Goal: Information Seeking & Learning: Learn about a topic

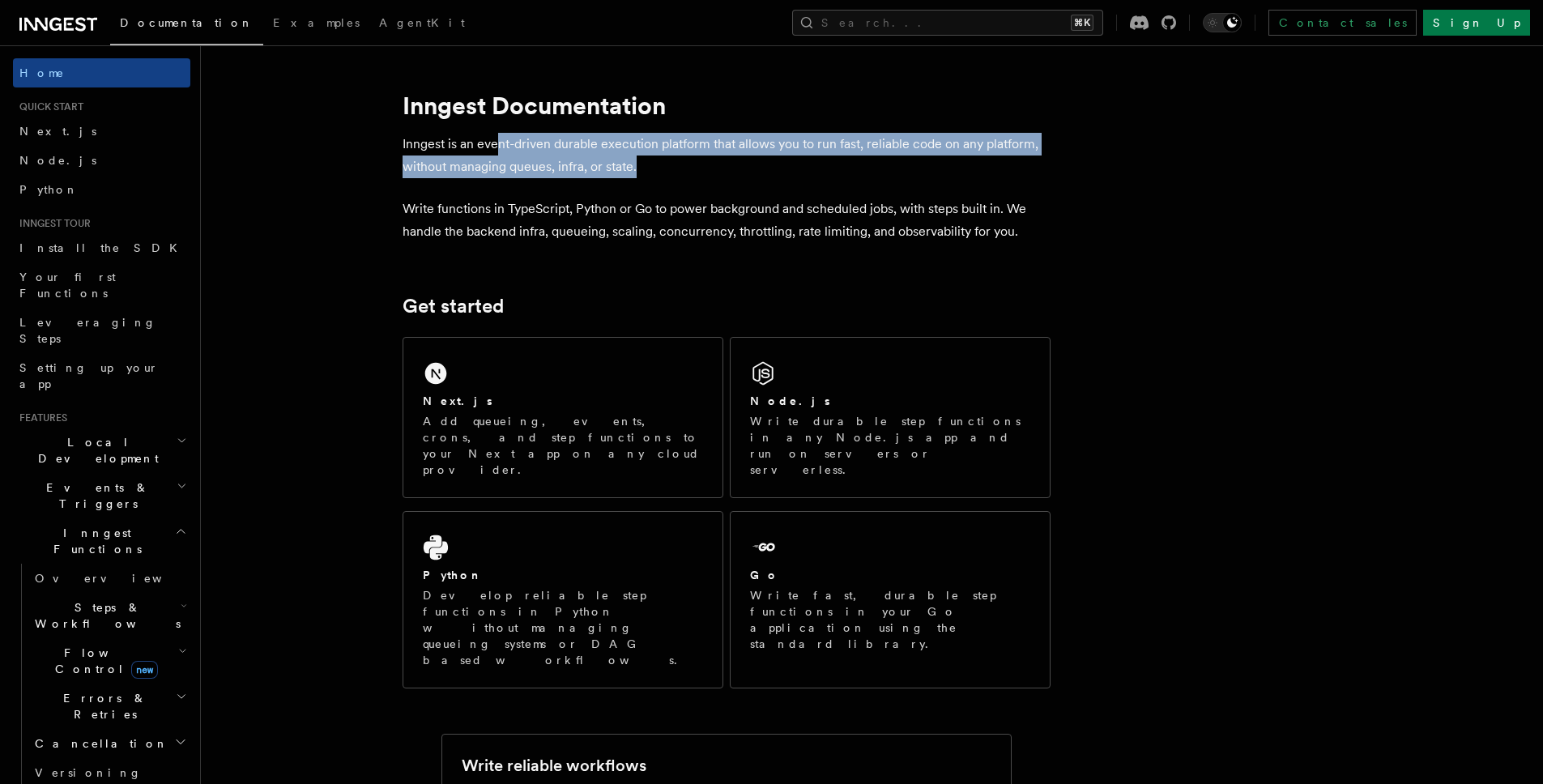
drag, startPoint x: 497, startPoint y: 144, endPoint x: 741, endPoint y: 119, distance: 245.3
click at [770, 151] on p "Inngest is an event-driven durable execution platform that allows you to run fa…" at bounding box center [726, 155] width 648 height 45
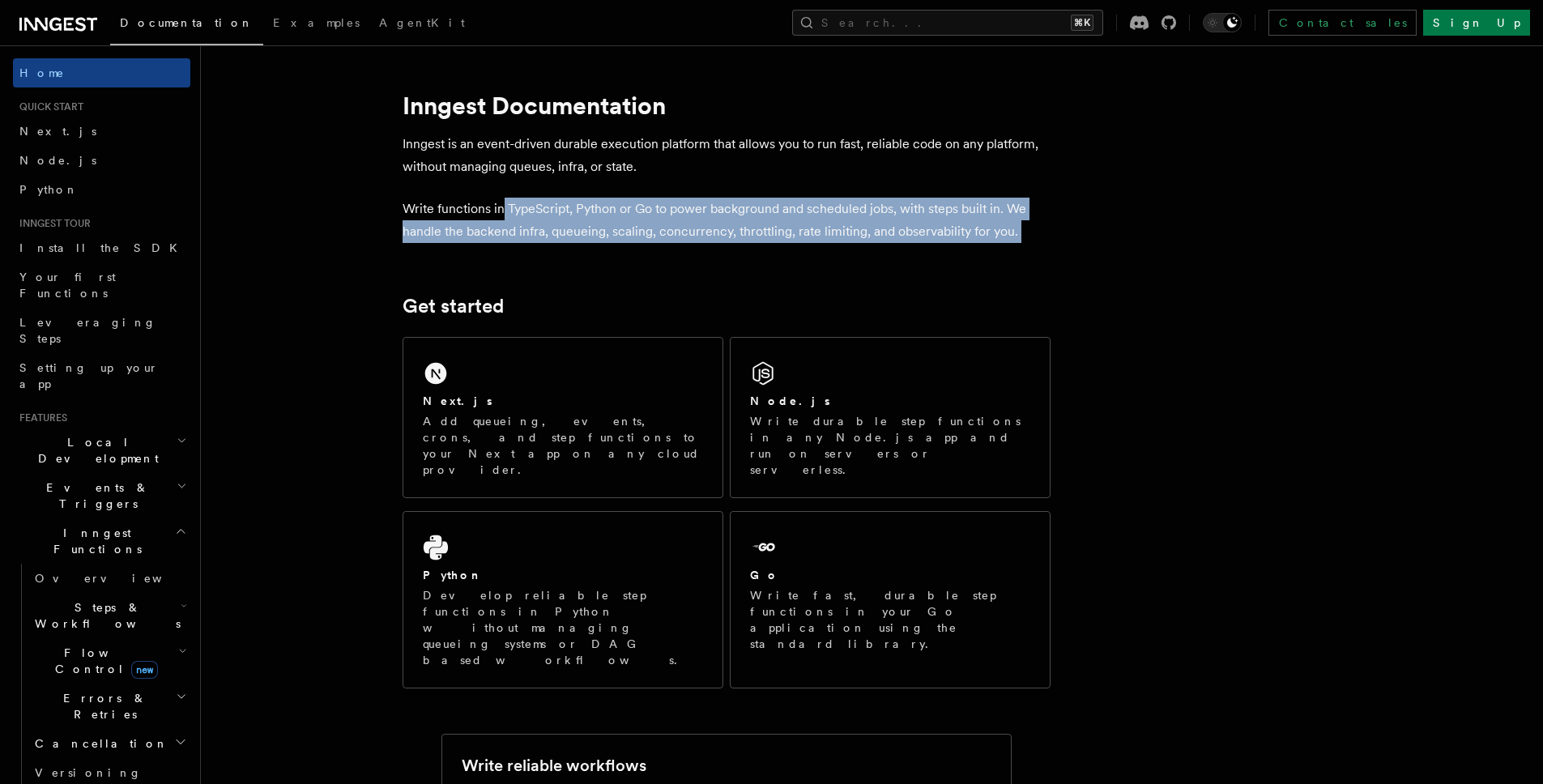
drag, startPoint x: 503, startPoint y: 211, endPoint x: 644, endPoint y: 246, distance: 145.3
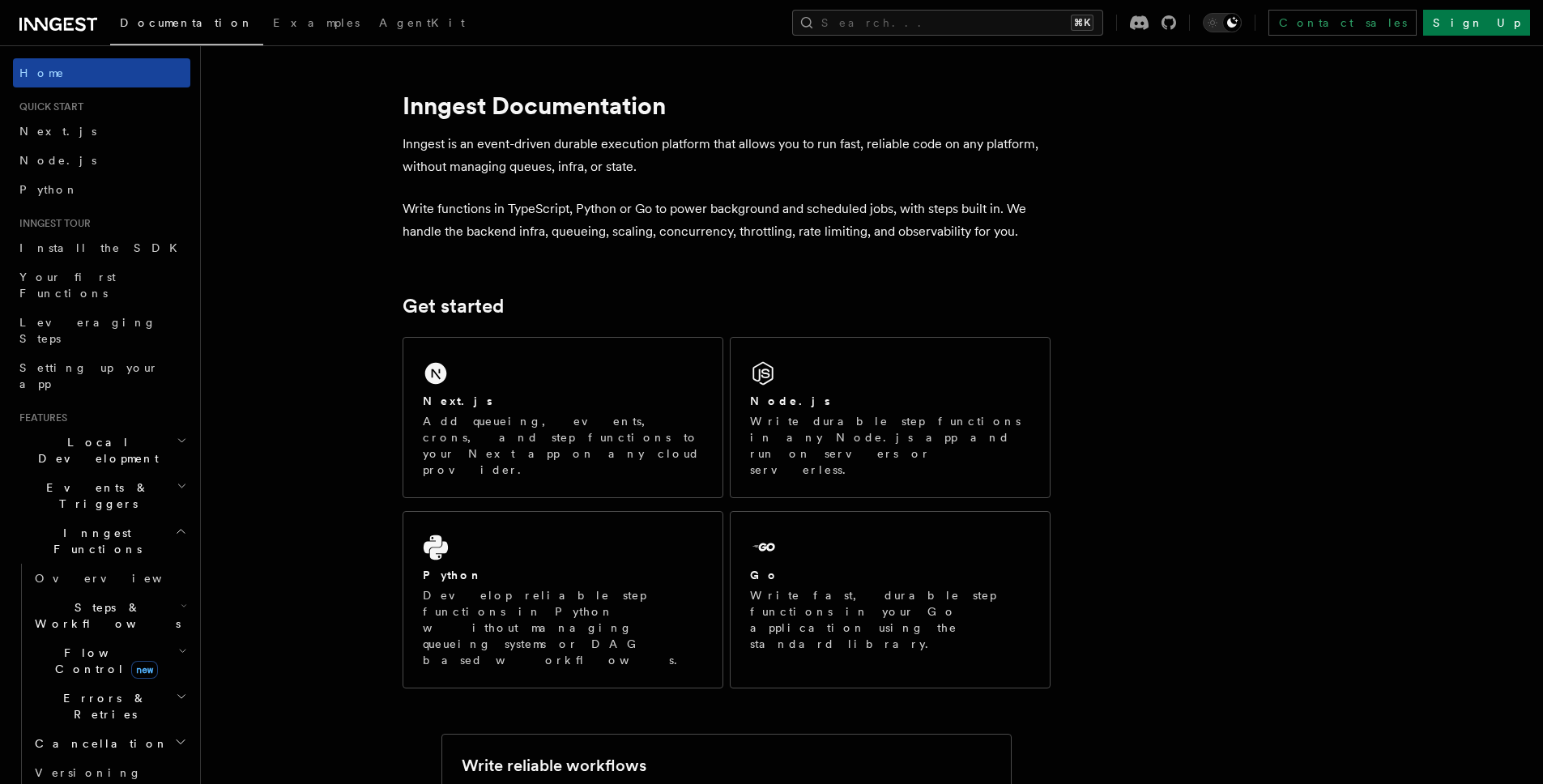
click at [66, 76] on link "Home" at bounding box center [101, 72] width 177 height 29
drag, startPoint x: 436, startPoint y: 205, endPoint x: 747, endPoint y: 205, distance: 311.0
click at [760, 208] on p "Write functions in TypeScript, Python or Go to power background and scheduled j…" at bounding box center [726, 220] width 648 height 45
drag, startPoint x: 549, startPoint y: 230, endPoint x: 780, endPoint y: 235, distance: 231.1
click at [780, 235] on p "Write functions in TypeScript, Python or Go to power background and scheduled j…" at bounding box center [726, 220] width 648 height 45
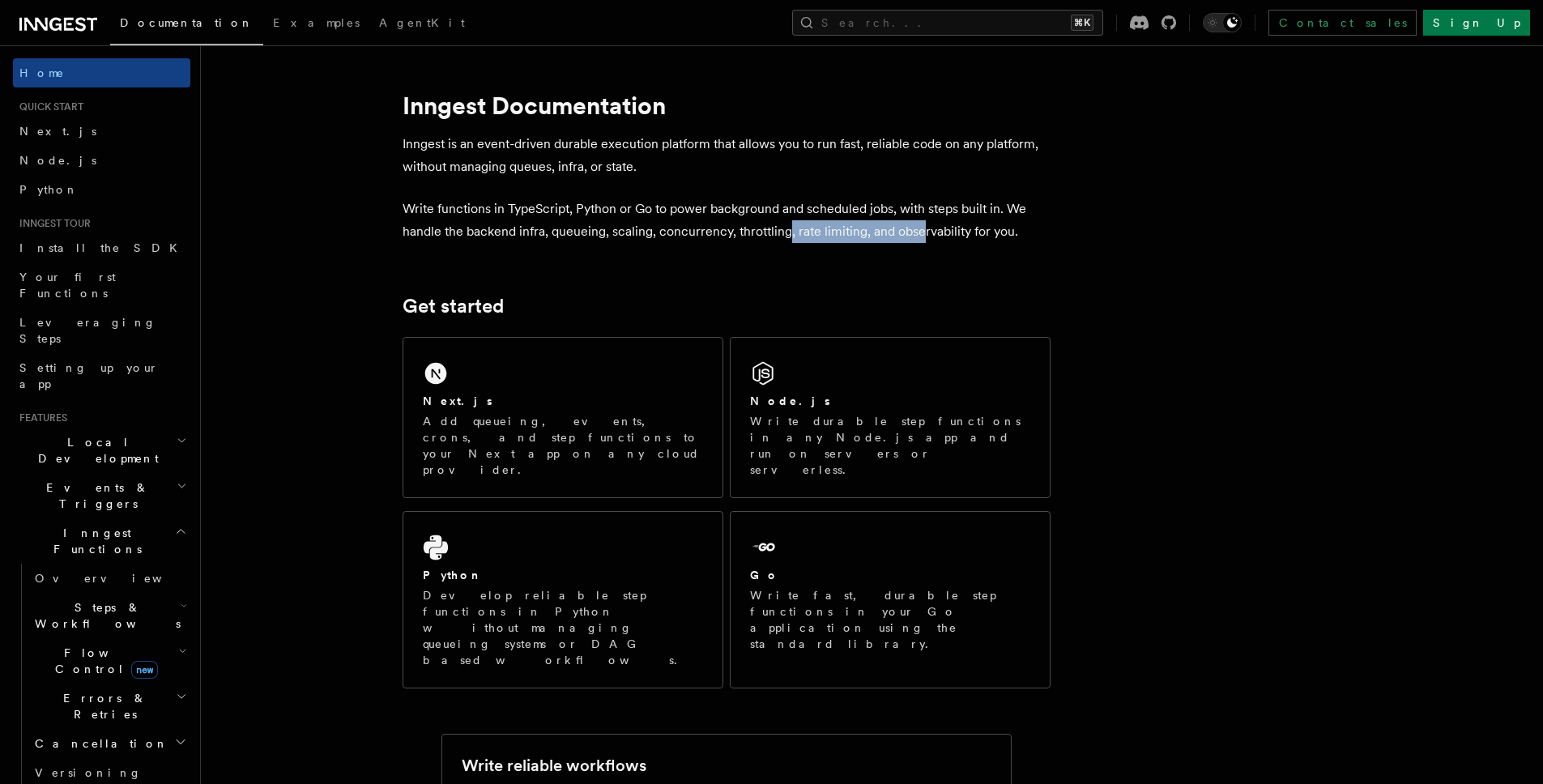
drag, startPoint x: 787, startPoint y: 231, endPoint x: 921, endPoint y: 222, distance: 134.3
click at [921, 222] on p "Write functions in TypeScript, Python or Go to power background and scheduled j…" at bounding box center [726, 220] width 648 height 45
click at [944, 235] on p "Write functions in TypeScript, Python or Go to power background and scheduled j…" at bounding box center [726, 220] width 648 height 45
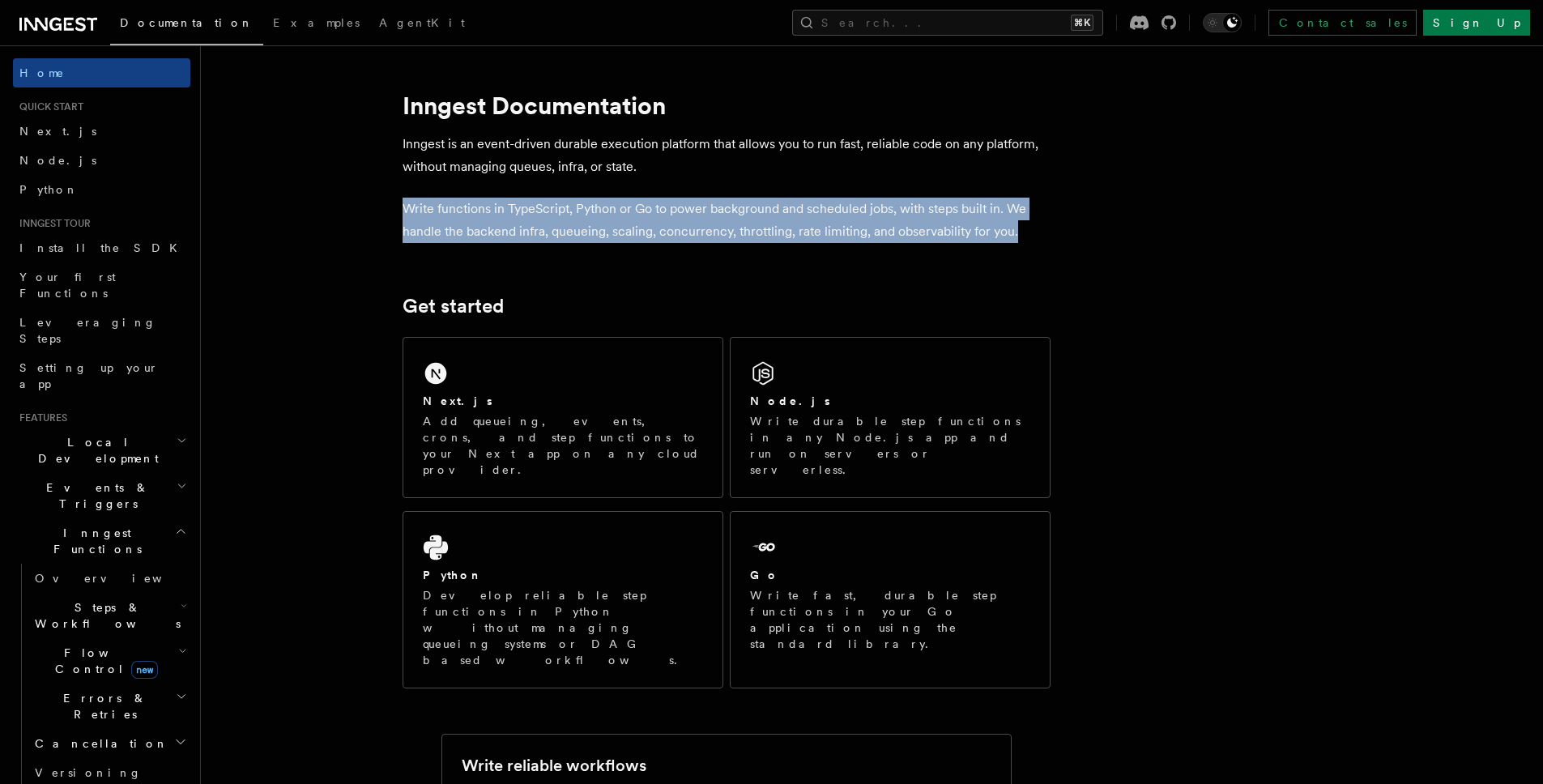
drag, startPoint x: 397, startPoint y: 199, endPoint x: 1022, endPoint y: 246, distance: 626.8
click at [585, 217] on p "Write functions in TypeScript, Python or Go to power background and scheduled j…" at bounding box center [726, 220] width 648 height 45
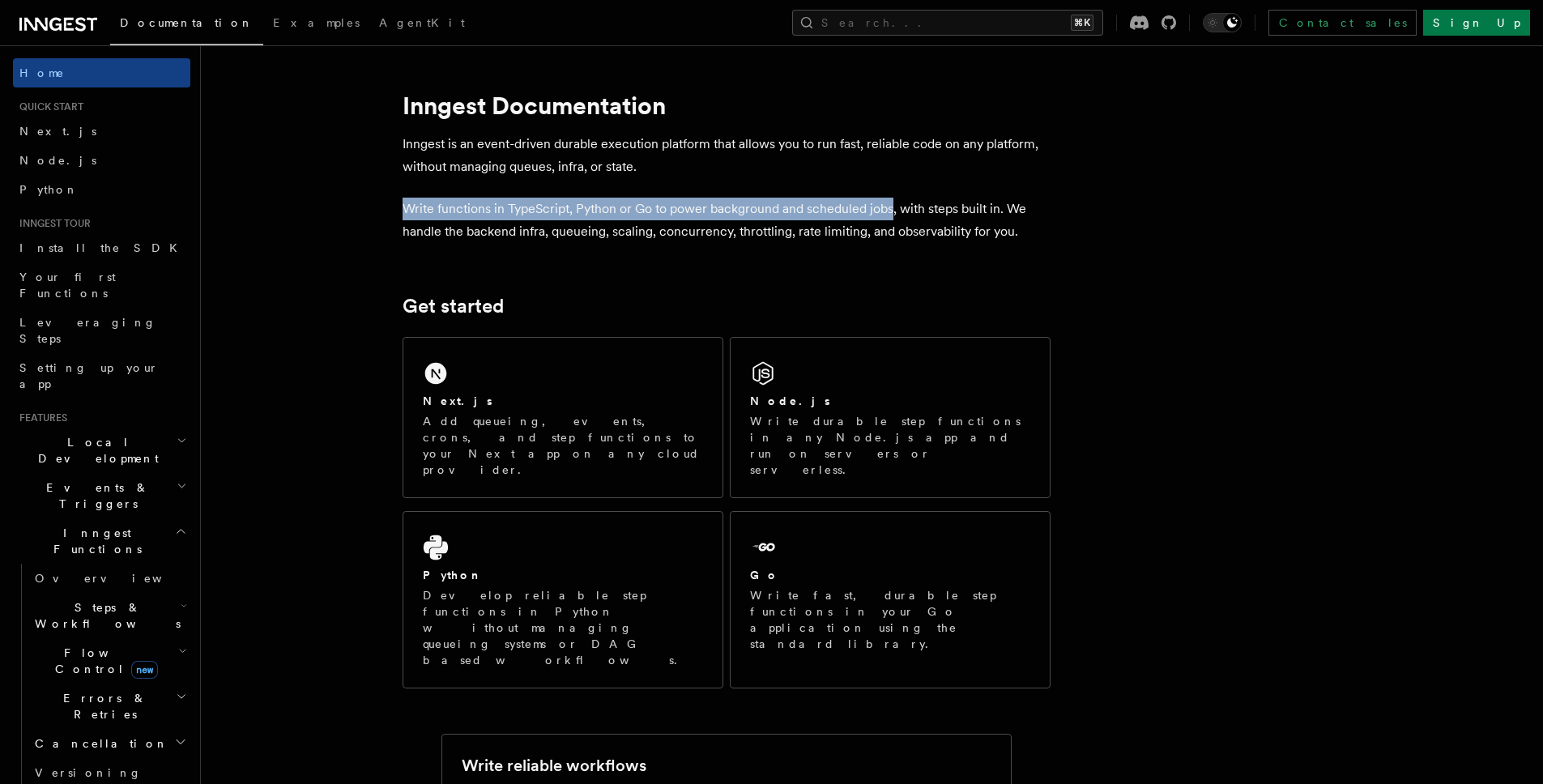
drag, startPoint x: 393, startPoint y: 203, endPoint x: 888, endPoint y: 208, distance: 495.0
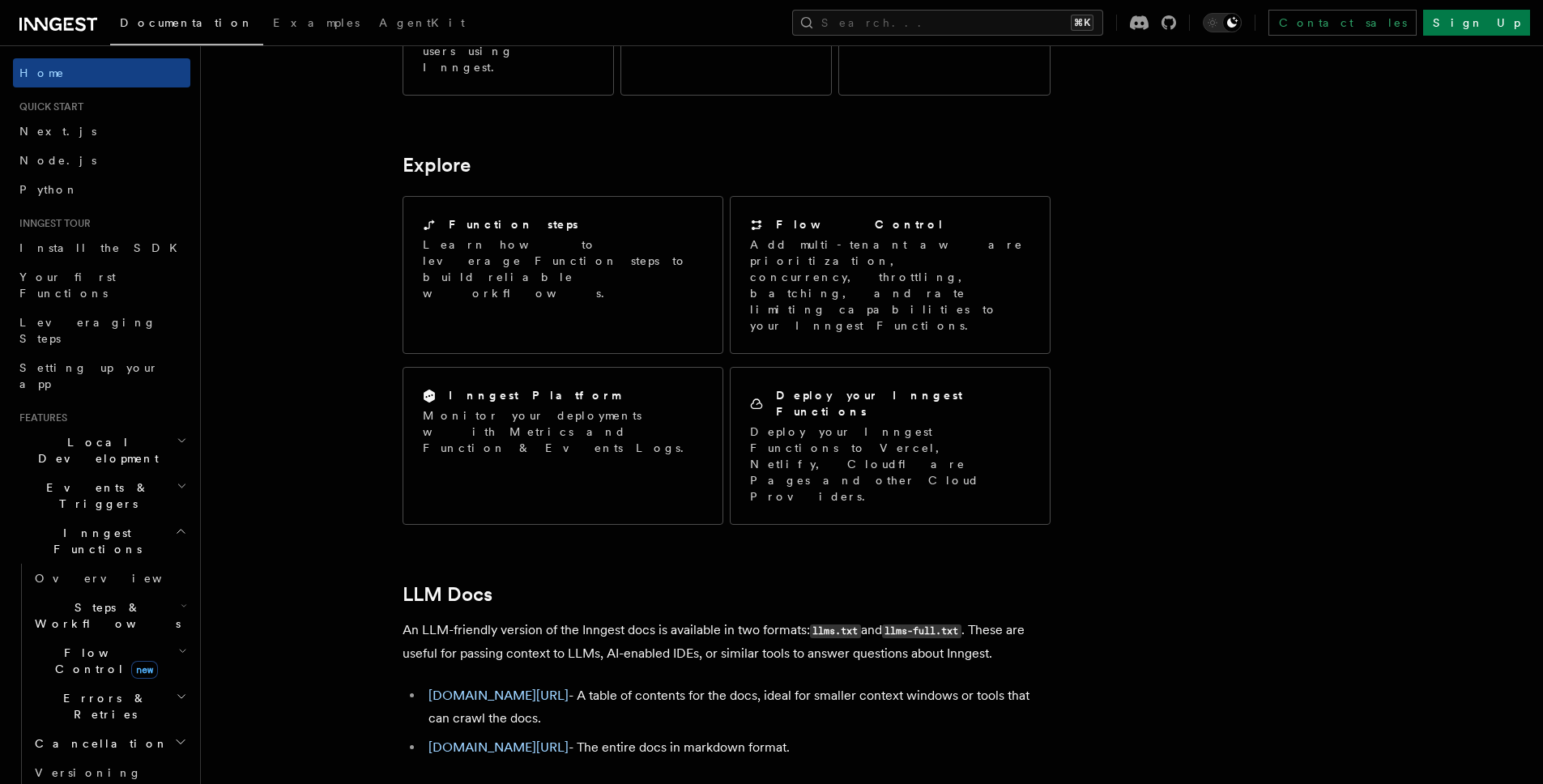
scroll to position [1284, 0]
